Goal: Task Accomplishment & Management: Use online tool/utility

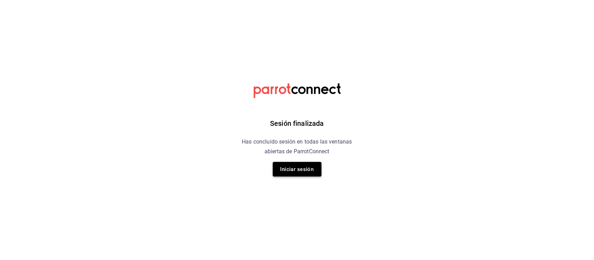
click at [291, 168] on button "Iniciar sesión" at bounding box center [297, 169] width 49 height 15
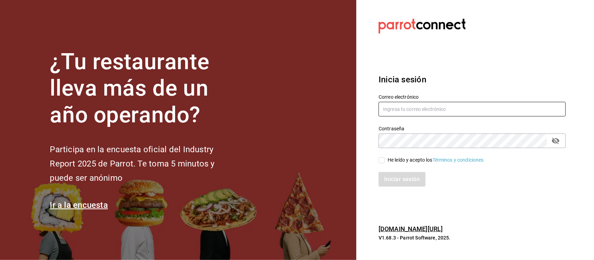
type input "[PERSON_NAME][EMAIL_ADDRESS][PERSON_NAME][DOMAIN_NAME]"
click at [384, 159] on input "He leído y acepto los Términos y condiciones." at bounding box center [381, 160] width 6 height 6
checkbox input "true"
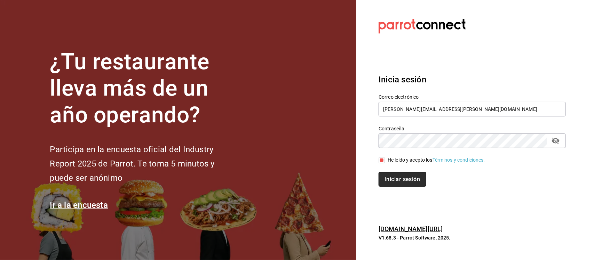
click at [395, 183] on button "Iniciar sesión" at bounding box center [401, 179] width 47 height 15
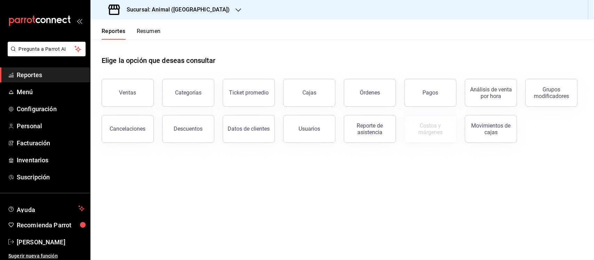
click at [178, 13] on div "Sucursal: Animal ([GEOGRAPHIC_DATA])" at bounding box center [170, 9] width 148 height 19
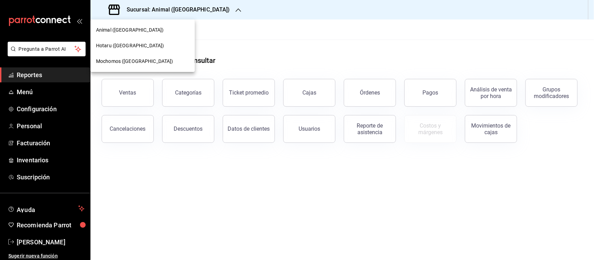
click at [111, 63] on span "Mochomos ([GEOGRAPHIC_DATA])" at bounding box center [134, 61] width 77 height 7
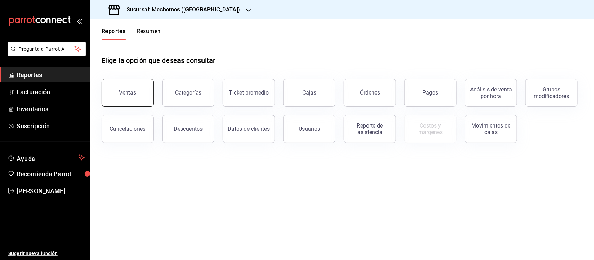
click at [139, 86] on button "Ventas" at bounding box center [128, 93] width 52 height 28
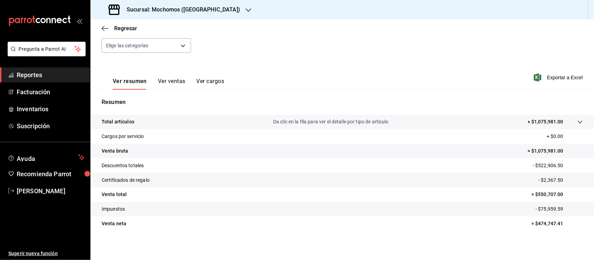
scroll to position [72, 0]
click at [164, 81] on button "Ver ventas" at bounding box center [171, 83] width 27 height 12
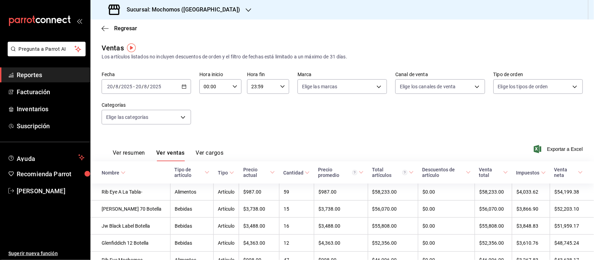
click at [232, 87] on icon "button" at bounding box center [234, 86] width 5 height 5
click at [209, 105] on span "00" at bounding box center [209, 105] width 10 height 6
click at [209, 98] on span "05" at bounding box center [208, 101] width 10 height 6
type input "05:00"
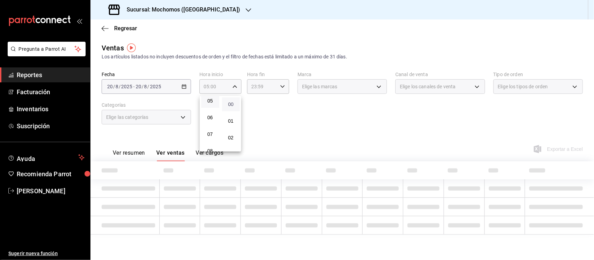
click at [230, 104] on span "00" at bounding box center [231, 105] width 10 height 6
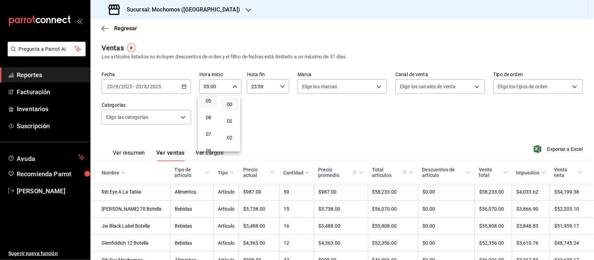
click at [281, 86] on div at bounding box center [297, 130] width 594 height 260
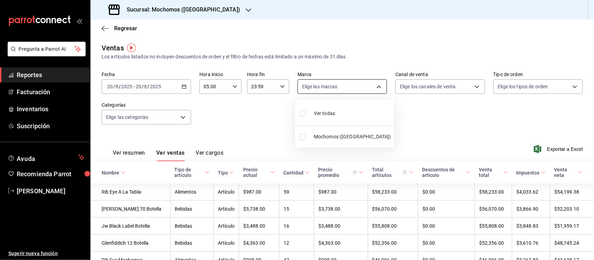
click at [326, 85] on body "Pregunta a Parrot AI Reportes Facturación Inventarios Suscripción Ayuda Recomie…" at bounding box center [297, 130] width 594 height 260
click at [303, 117] on label at bounding box center [303, 114] width 9 height 10
click at [303, 117] on input "checkbox" at bounding box center [302, 114] width 6 height 6
checkbox input "false"
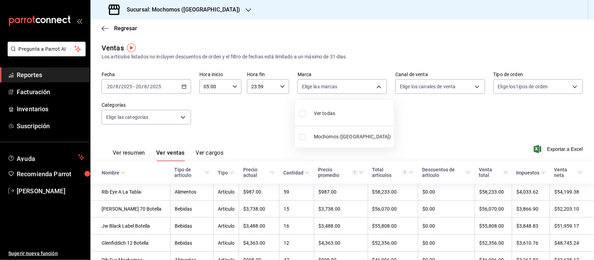
click at [304, 112] on input "checkbox" at bounding box center [302, 114] width 6 height 6
checkbox input "true"
type input "65eb7388-82e4-42fa-8caf-680550c77e6f"
checkbox input "true"
drag, startPoint x: 590, startPoint y: 82, endPoint x: 587, endPoint y: 177, distance: 95.7
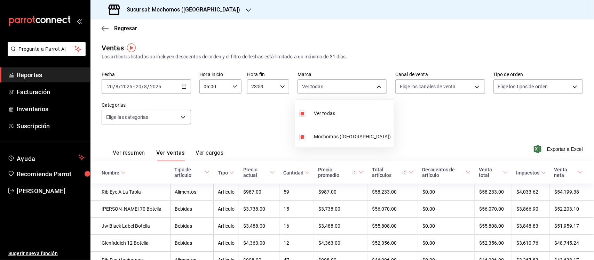
click at [587, 177] on div at bounding box center [297, 130] width 594 height 260
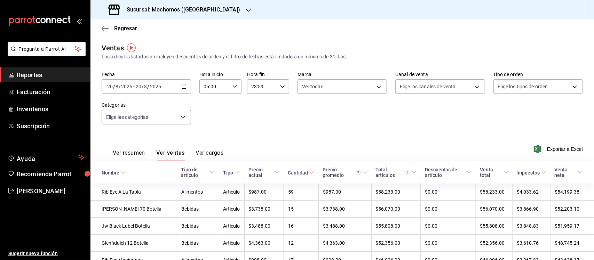
click at [138, 155] on button "Ver resumen" at bounding box center [129, 156] width 32 height 12
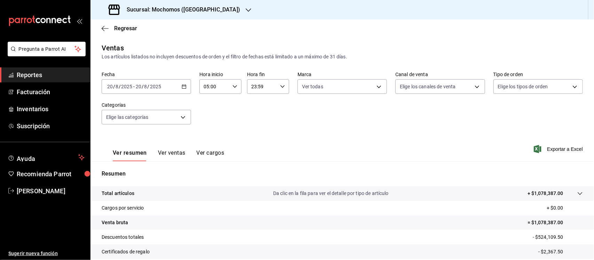
scroll to position [72, 0]
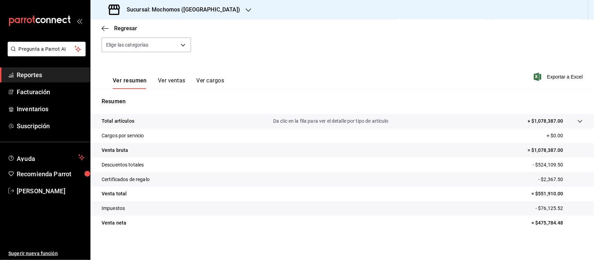
click at [198, 78] on button "Ver cargos" at bounding box center [211, 83] width 28 height 12
